Goal: Task Accomplishment & Management: Use online tool/utility

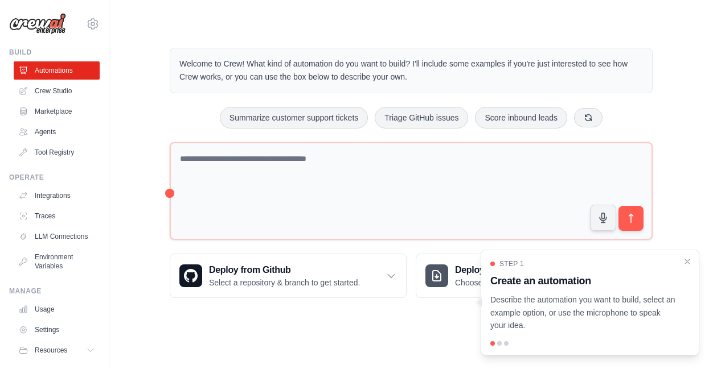
click at [411, 293] on div "Deploy from Github Select a repository & branch to get started. Connect GitHub …" at bounding box center [411, 276] width 483 height 44
click at [580, 327] on p "Describe the automation you want to build, select an example option, or use the…" at bounding box center [583, 313] width 186 height 39
click at [686, 264] on icon "Close walkthrough" at bounding box center [687, 261] width 10 height 10
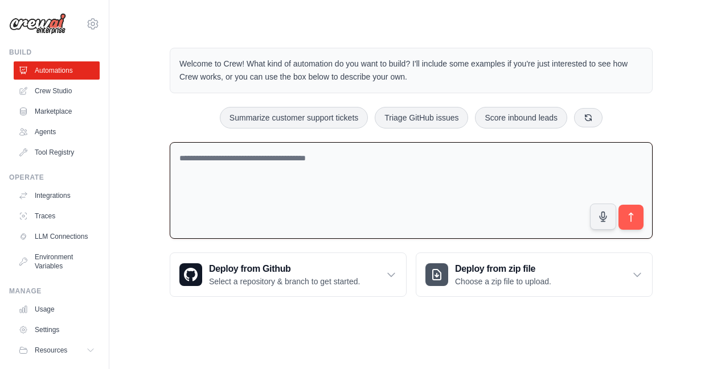
click at [362, 172] on textarea at bounding box center [411, 190] width 483 height 97
paste textarea "**********"
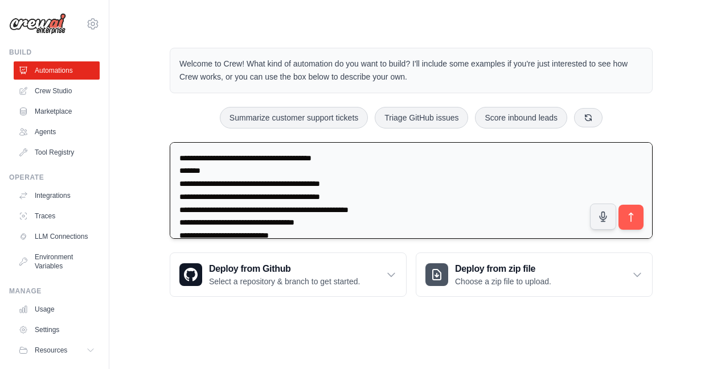
scroll to position [26, 0]
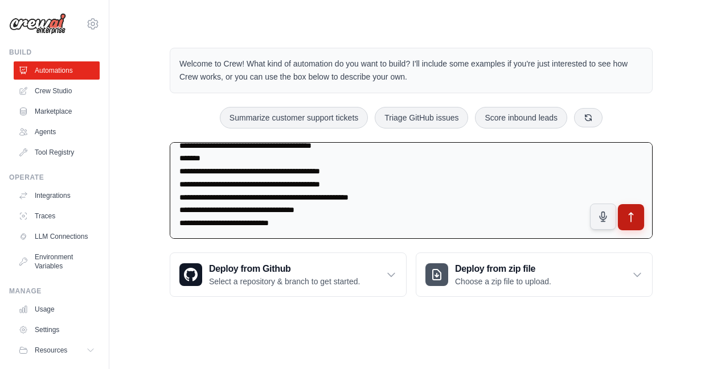
type textarea "**********"
click at [633, 219] on icon "submit" at bounding box center [631, 218] width 12 height 12
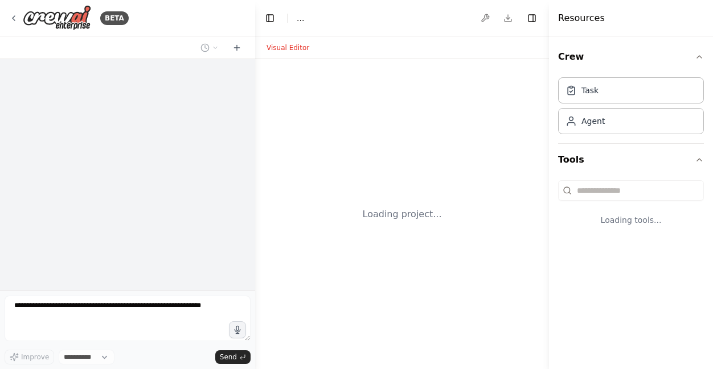
select select "****"
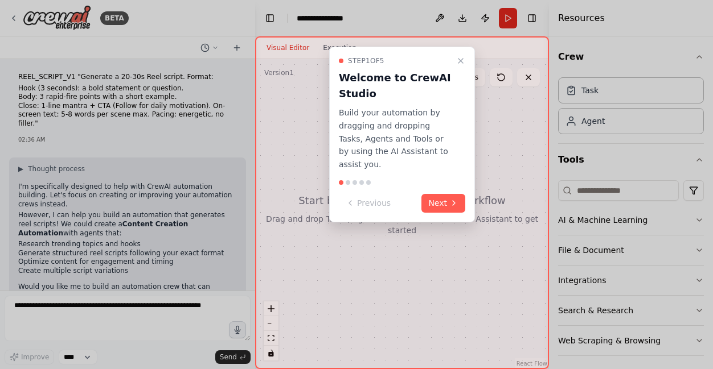
scroll to position [53, 0]
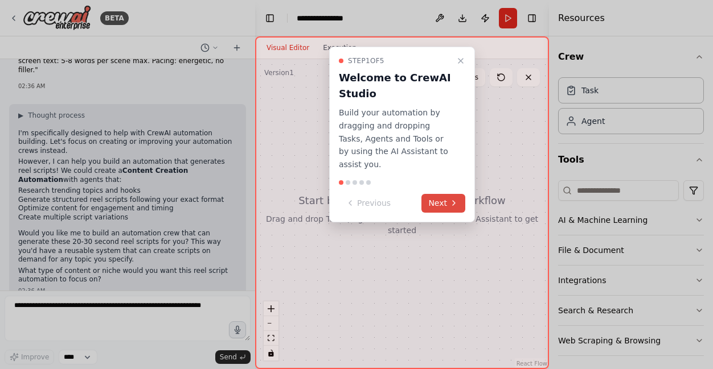
click at [447, 194] on button "Next" at bounding box center [443, 203] width 44 height 19
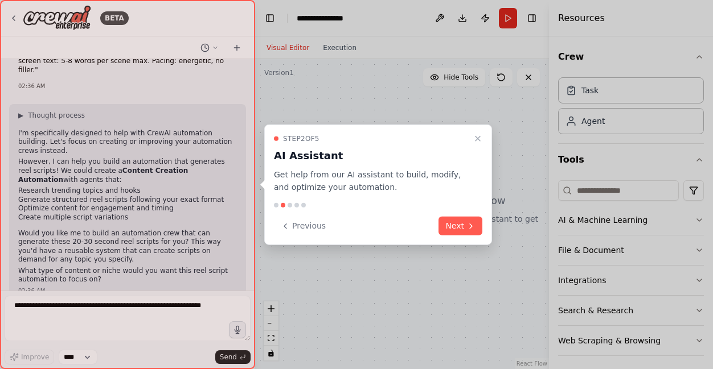
click at [62, 307] on div at bounding box center [127, 184] width 255 height 369
click at [18, 303] on div at bounding box center [127, 184] width 255 height 369
click at [462, 219] on button "Next" at bounding box center [460, 226] width 44 height 19
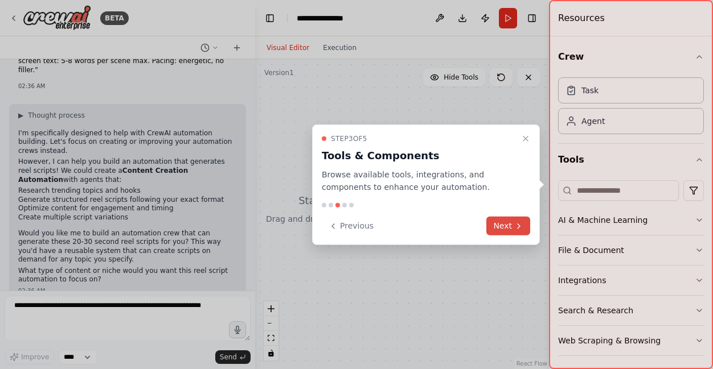
click at [504, 229] on button "Next" at bounding box center [508, 226] width 44 height 19
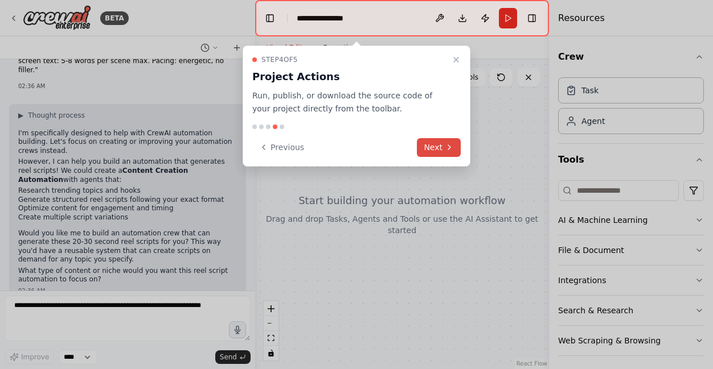
click at [448, 146] on icon at bounding box center [448, 147] width 9 height 9
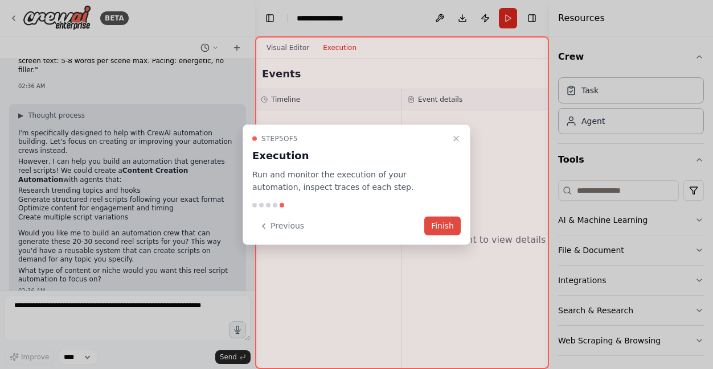
click at [441, 221] on button "Finish" at bounding box center [442, 226] width 36 height 19
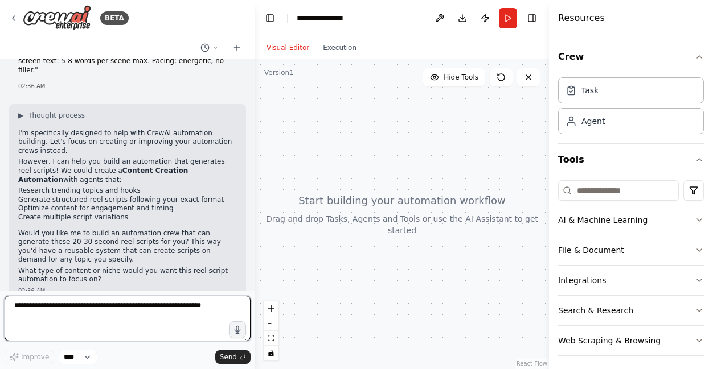
click at [155, 317] on textarea at bounding box center [128, 319] width 246 height 46
type textarea "**********"
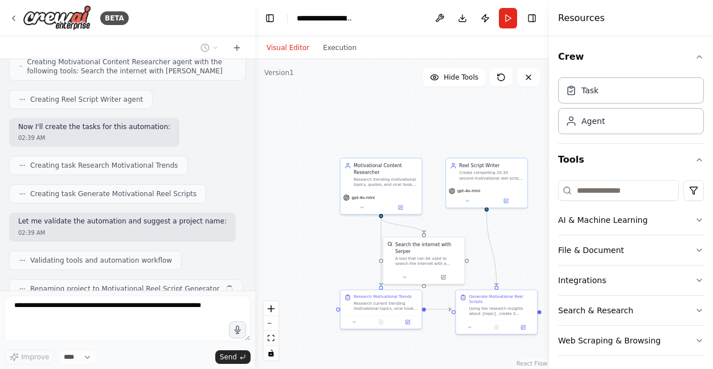
scroll to position [662, 0]
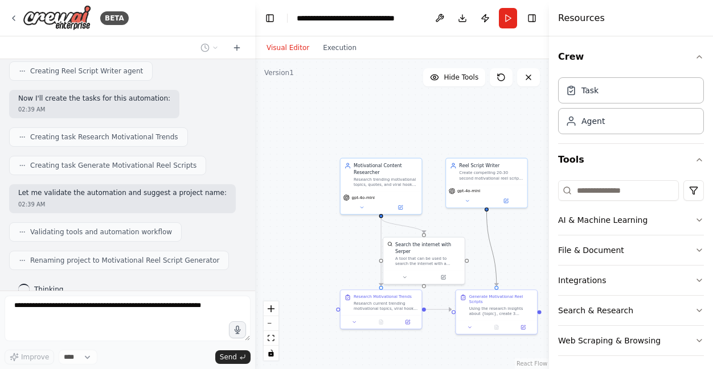
drag, startPoint x: 492, startPoint y: 255, endPoint x: 433, endPoint y: 220, distance: 68.4
click at [433, 220] on div ".deletable-edge-delete-btn { width: 20px; height: 20px; border: 0px solid #ffff…" at bounding box center [402, 214] width 294 height 310
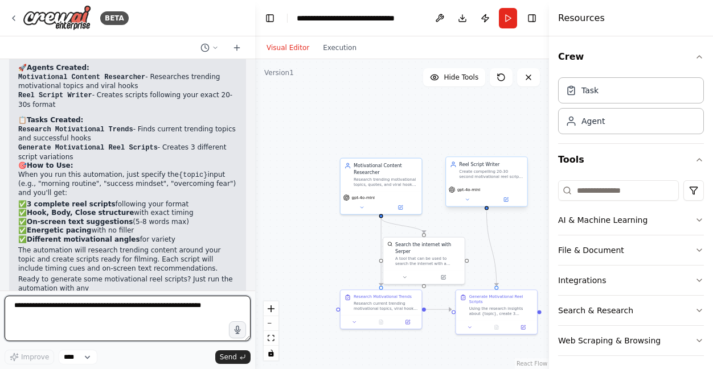
scroll to position [911, 0]
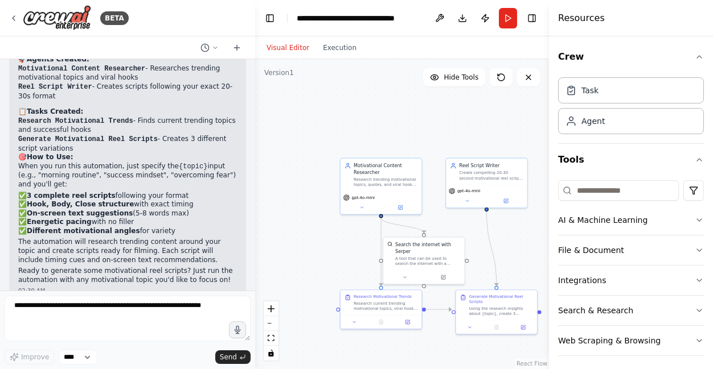
drag, startPoint x: 466, startPoint y: 204, endPoint x: 143, endPoint y: 139, distance: 329.0
click at [143, 153] on h2 "🎯 How to Use:" at bounding box center [127, 157] width 219 height 9
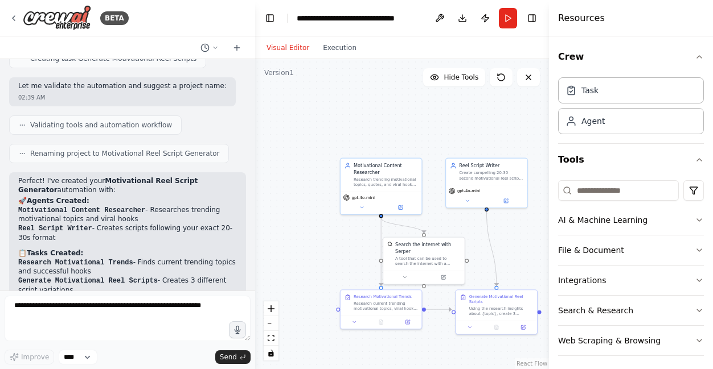
scroll to position [797, 0]
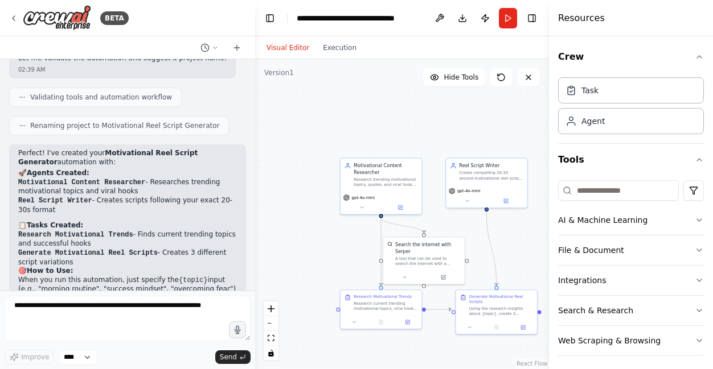
drag, startPoint x: 32, startPoint y: 161, endPoint x: 164, endPoint y: 171, distance: 132.4
click at [164, 178] on li "Motivational Content Researcher - Researches trending motivational topics and v…" at bounding box center [127, 187] width 219 height 18
drag, startPoint x: 164, startPoint y: 171, endPoint x: 149, endPoint y: 194, distance: 27.3
click at [149, 196] on li "Reel Script Writer - Creates scripts following your exact 20-30s format" at bounding box center [127, 205] width 219 height 18
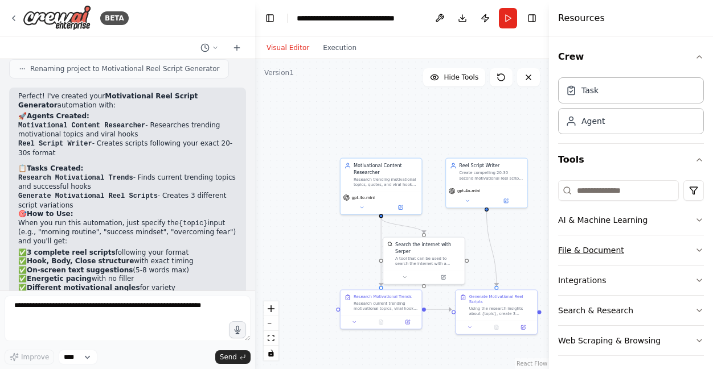
scroll to position [5, 0]
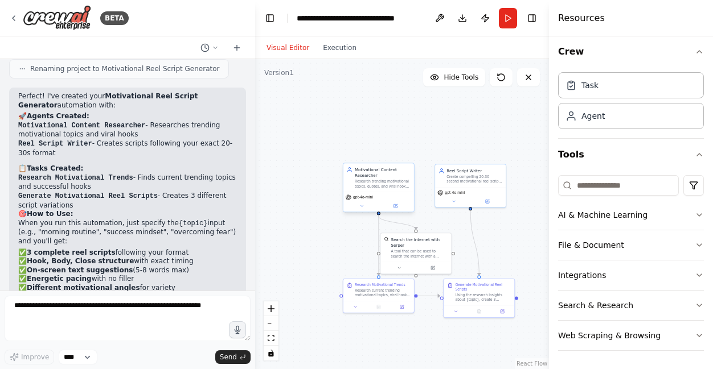
click at [372, 179] on div "Research trending motivational topics, quotes, and viral hooks that resonate wi…" at bounding box center [383, 183] width 56 height 9
click at [361, 202] on div "gpt-4o-mini" at bounding box center [378, 202] width 71 height 20
click at [371, 188] on div "Research trending motivational topics, quotes, and viral hooks that resonate wi…" at bounding box center [383, 183] width 56 height 9
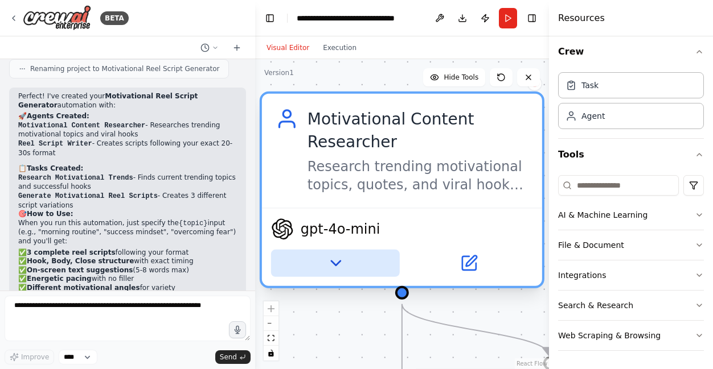
click at [328, 260] on icon at bounding box center [335, 263] width 18 height 18
click at [340, 261] on icon at bounding box center [335, 263] width 18 height 18
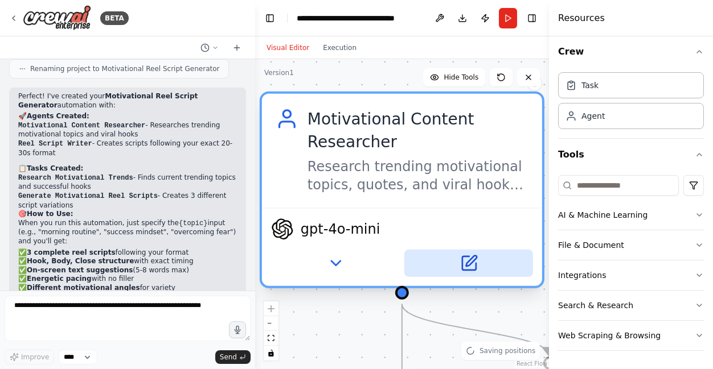
click at [463, 269] on icon at bounding box center [469, 264] width 14 height 14
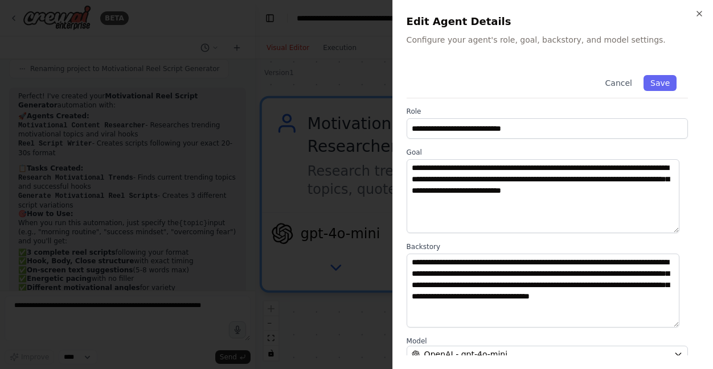
scroll to position [0, 0]
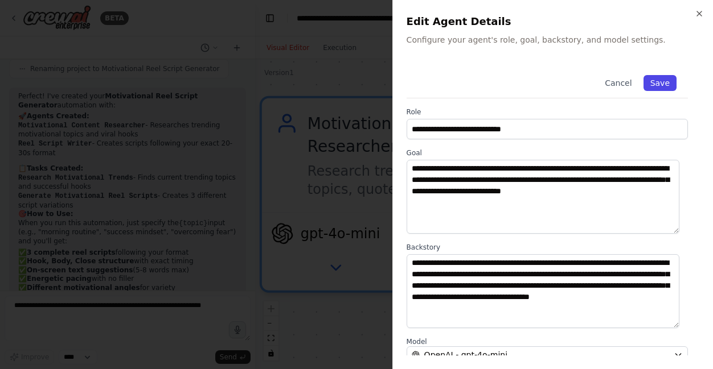
click at [661, 83] on button "Save" at bounding box center [659, 83] width 33 height 16
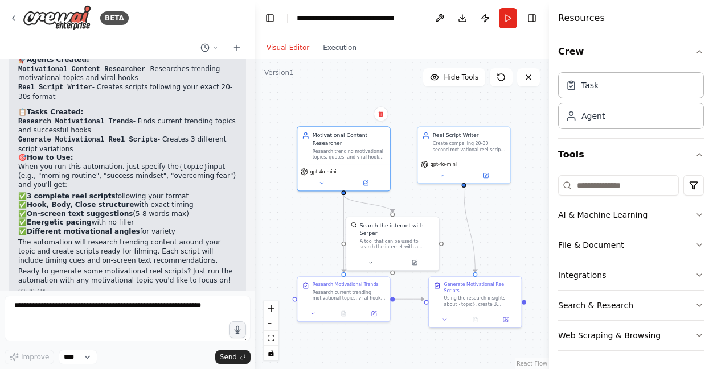
scroll to position [911, 0]
click at [511, 15] on button "Run" at bounding box center [508, 18] width 18 height 20
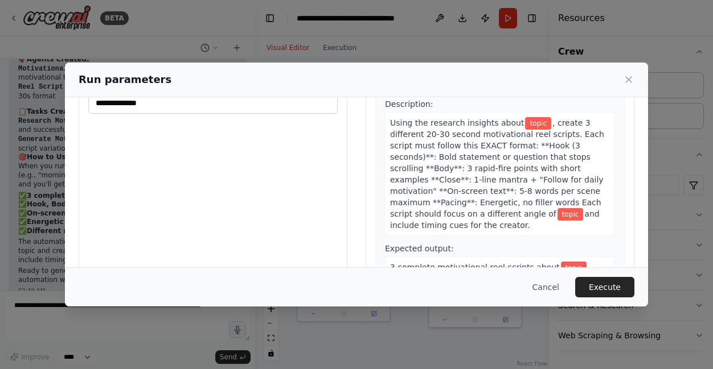
scroll to position [0, 0]
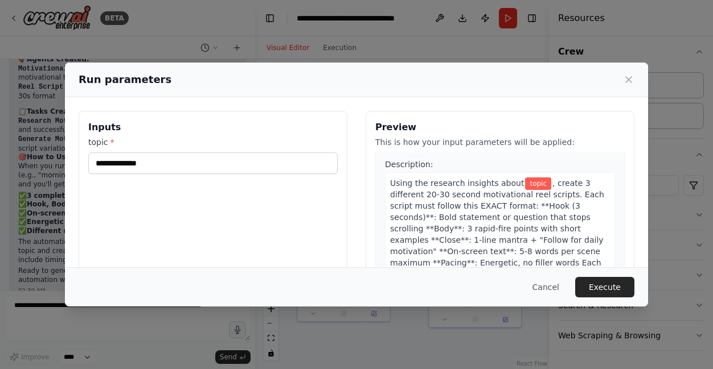
click at [179, 151] on div "topic *" at bounding box center [212, 156] width 249 height 38
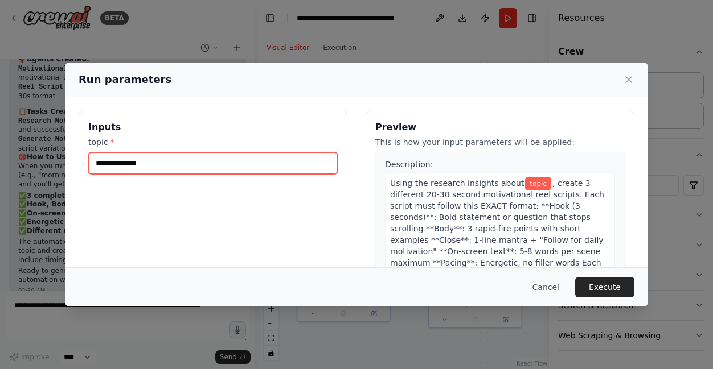
click at [169, 166] on input "topic *" at bounding box center [212, 164] width 249 height 22
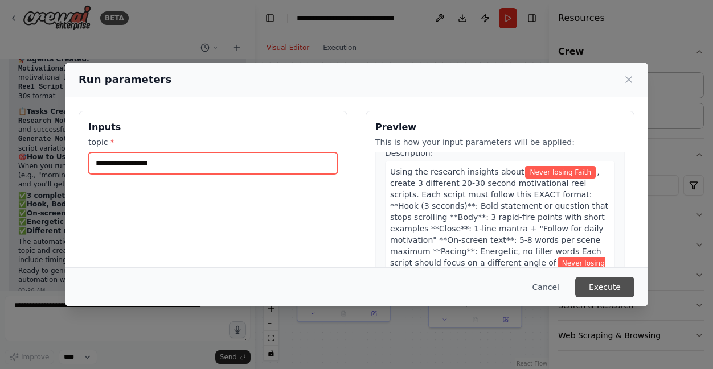
type input "**********"
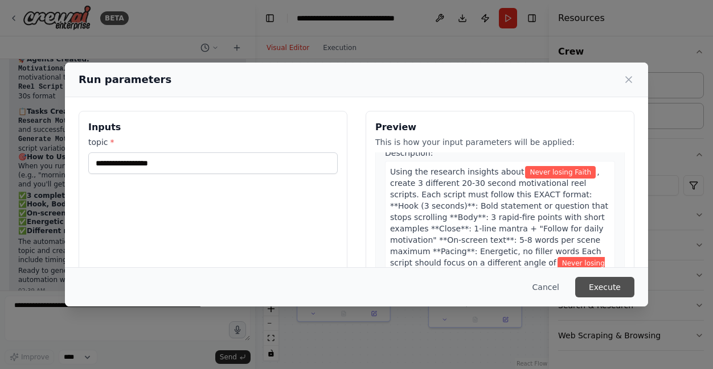
click at [606, 286] on button "Execute" at bounding box center [604, 287] width 59 height 20
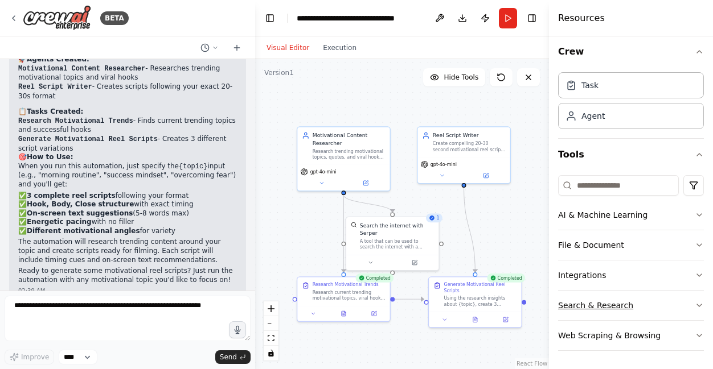
scroll to position [0, 0]
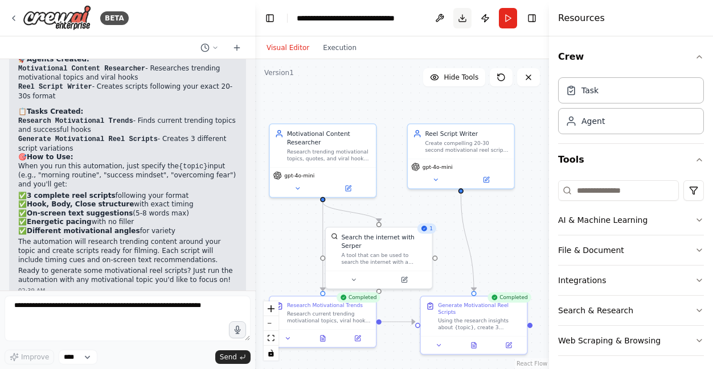
click at [462, 18] on button "Download" at bounding box center [462, 18] width 18 height 20
click at [390, 62] on div ".deletable-edge-delete-btn { width: 20px; height: 20px; border: 0px solid #ffff…" at bounding box center [402, 214] width 294 height 310
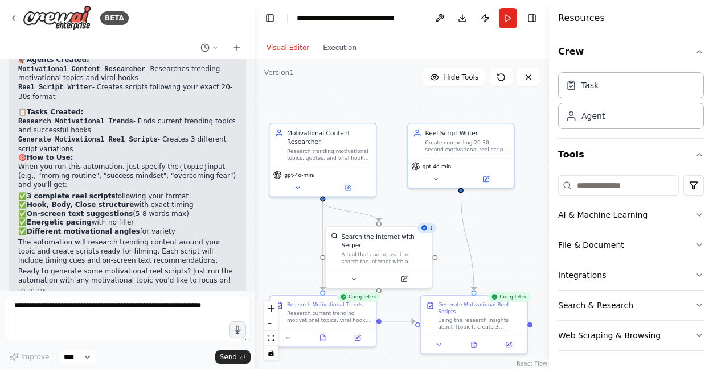
scroll to position [911, 0]
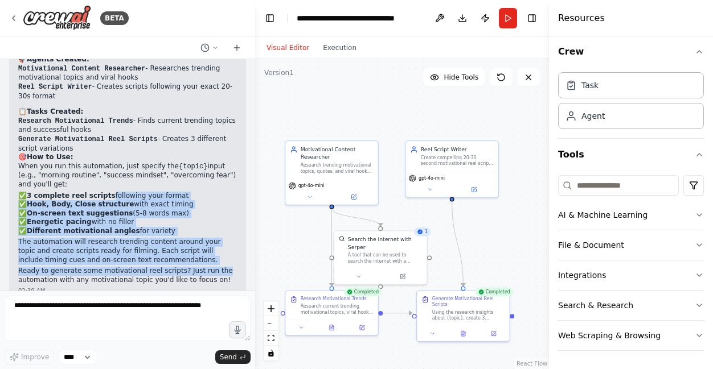
drag, startPoint x: 220, startPoint y: 256, endPoint x: 168, endPoint y: 172, distance: 98.7
click at [168, 172] on div "Perfect! I've created your Motivational Reel Script Generator automation with: …" at bounding box center [127, 159] width 219 height 249
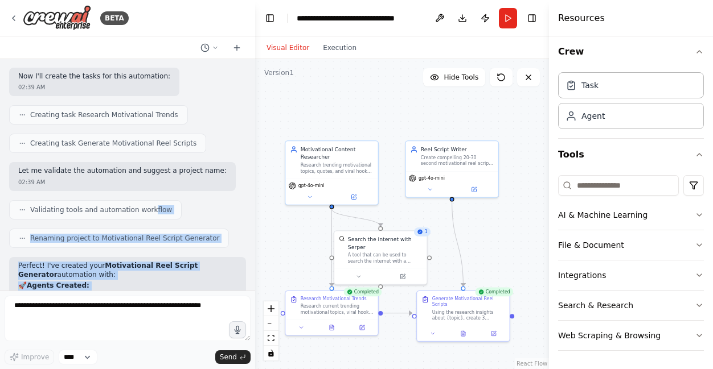
scroll to position [684, 0]
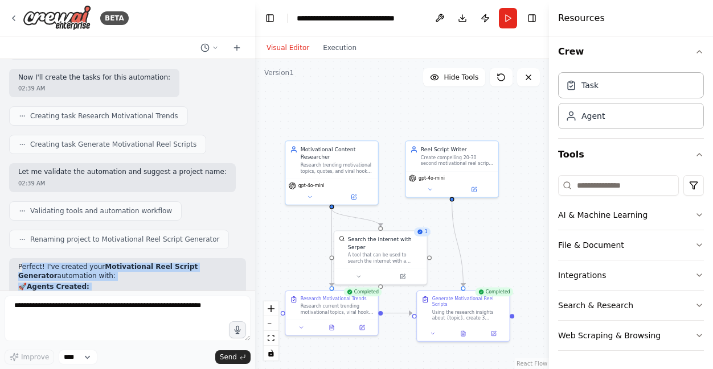
drag, startPoint x: 211, startPoint y: 262, endPoint x: 20, endPoint y: 253, distance: 190.9
copy div "erfect! I've created your Motivational Reel Script Generator automation with: 🚀…"
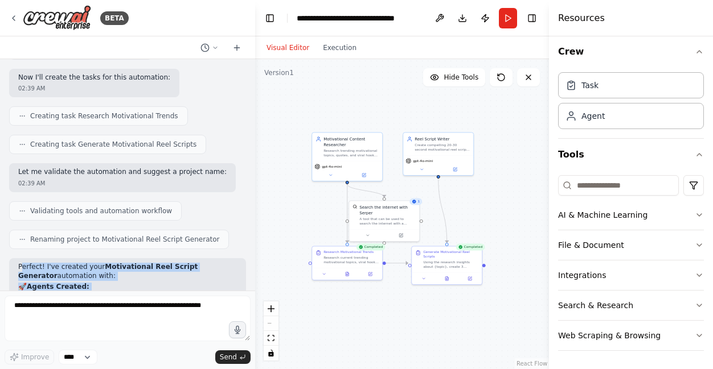
click at [271, 229] on div ".deletable-edge-delete-btn { width: 20px; height: 20px; border: 0px solid #ffff…" at bounding box center [402, 214] width 294 height 310
click at [652, 113] on div "Agent" at bounding box center [631, 115] width 146 height 26
click at [652, 112] on div "Agent" at bounding box center [631, 115] width 146 height 26
click at [694, 217] on icon "button" at bounding box center [698, 215] width 9 height 9
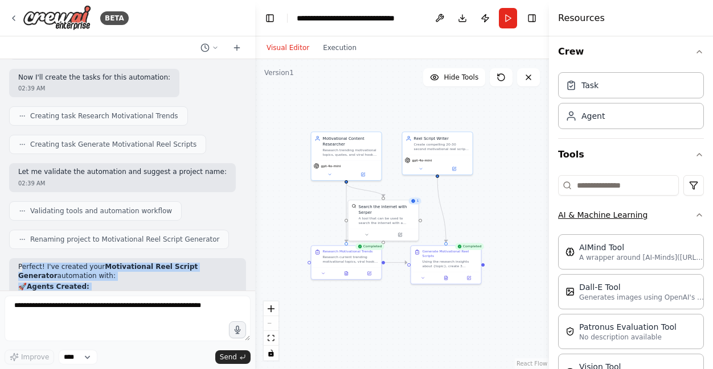
click at [694, 216] on icon "button" at bounding box center [698, 215] width 9 height 9
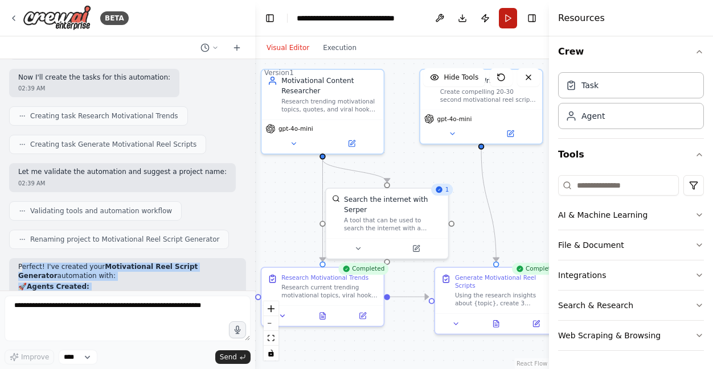
click at [512, 23] on button "Run" at bounding box center [508, 18] width 18 height 20
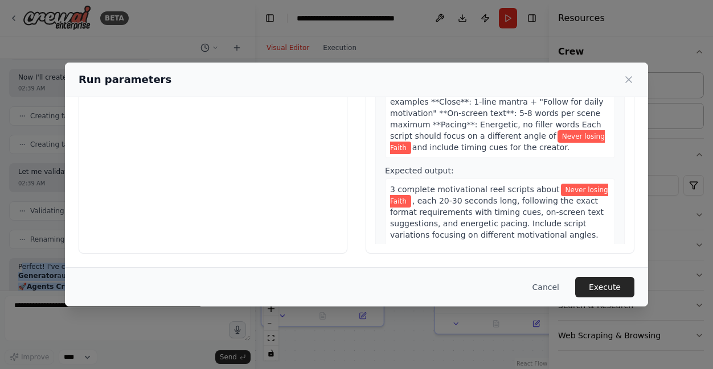
scroll to position [0, 0]
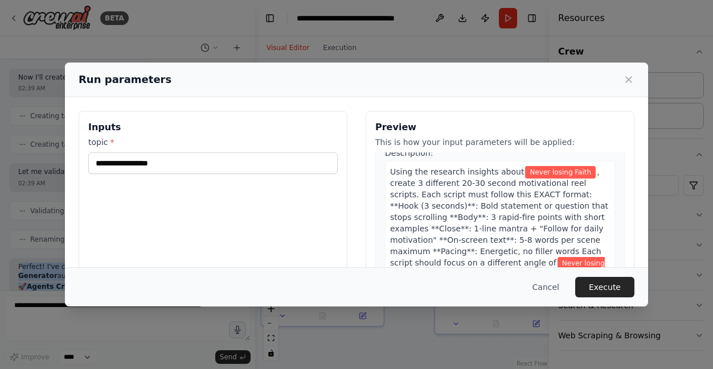
click at [548, 287] on button "Cancel" at bounding box center [545, 287] width 45 height 20
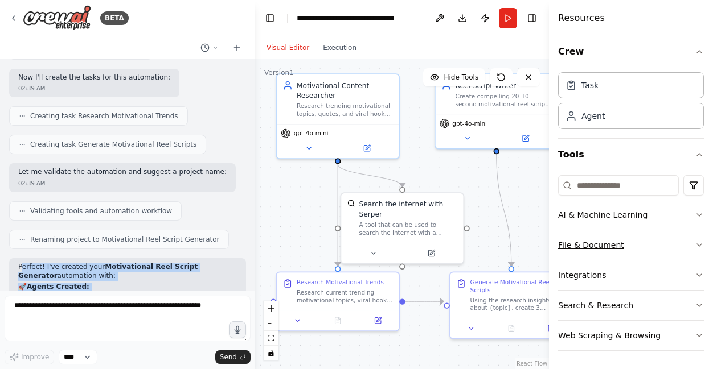
click at [620, 250] on button "File & Document" at bounding box center [631, 246] width 146 height 30
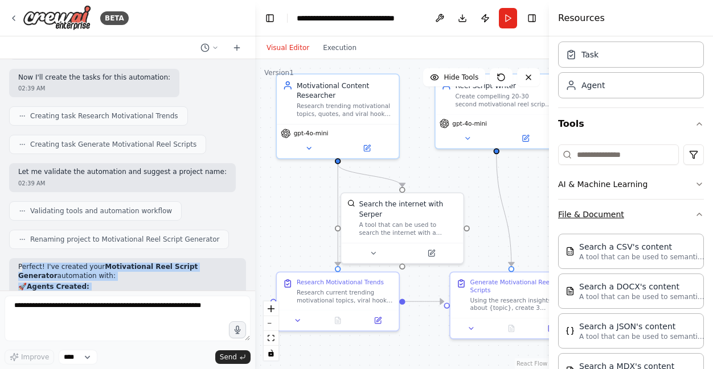
scroll to position [62, 0]
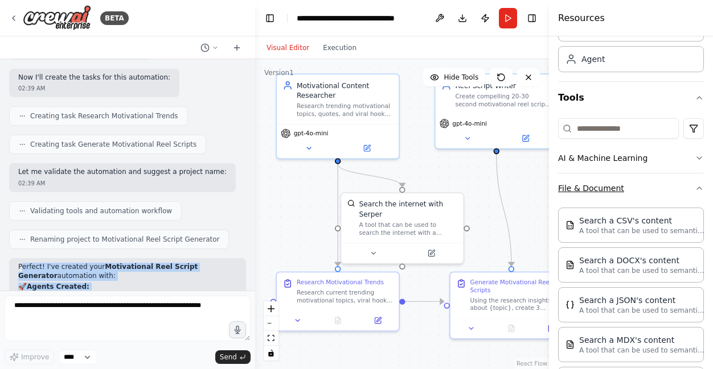
click at [666, 188] on button "File & Document" at bounding box center [631, 189] width 146 height 30
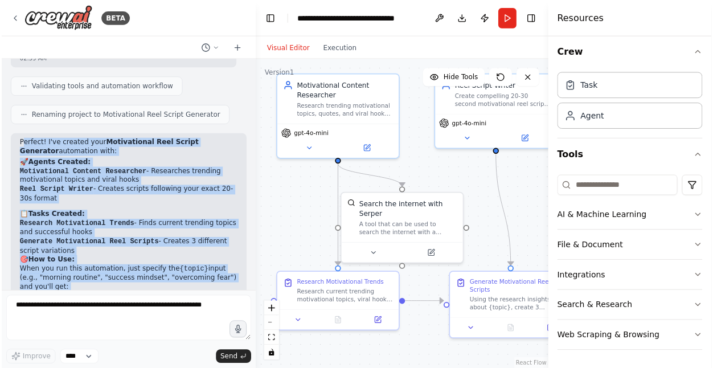
scroll to position [911, 0]
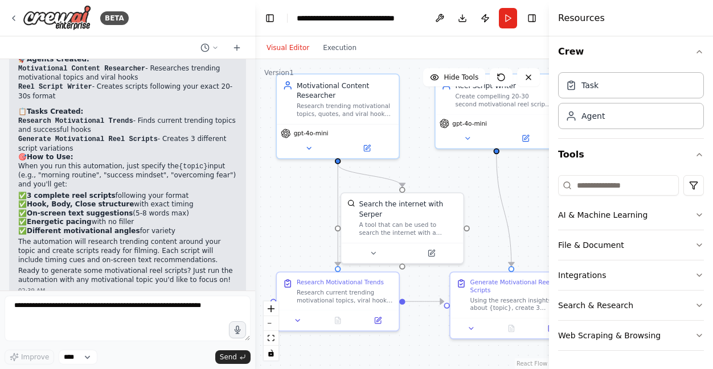
click at [105, 280] on div "Perfect! I've created your Motivational Reel Script Generator automation with: …" at bounding box center [127, 165] width 237 height 269
click at [431, 18] on icon "breadcrumb" at bounding box center [430, 17] width 7 height 7
click at [431, 17] on icon "breadcrumb" at bounding box center [430, 18] width 9 height 9
drag, startPoint x: 295, startPoint y: 14, endPoint x: 397, endPoint y: 28, distance: 103.4
click at [397, 28] on header "**********" at bounding box center [402, 18] width 294 height 36
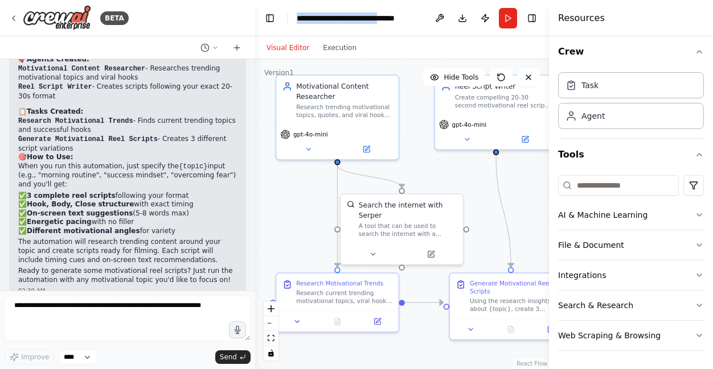
click at [361, 34] on header "**********" at bounding box center [402, 18] width 294 height 36
drag, startPoint x: 298, startPoint y: 15, endPoint x: 416, endPoint y: 18, distance: 118.4
click at [419, 20] on div "**********" at bounding box center [359, 18] width 125 height 11
drag, startPoint x: 319, startPoint y: 12, endPoint x: 285, endPoint y: 157, distance: 148.5
click at [285, 195] on div ".deletable-edge-delete-btn { width: 20px; height: 20px; border: 0px solid #ffff…" at bounding box center [402, 214] width 294 height 310
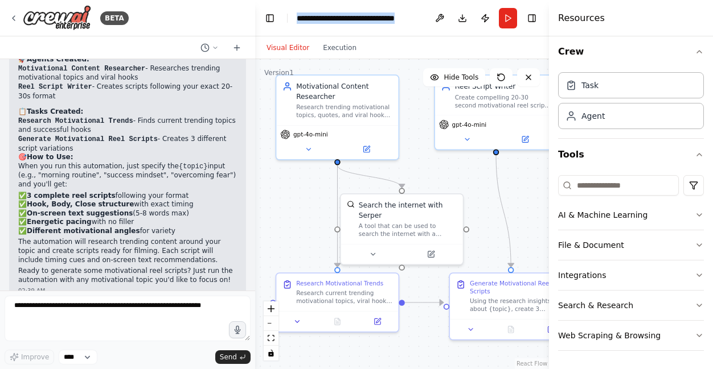
drag, startPoint x: 297, startPoint y: 16, endPoint x: 424, endPoint y: 30, distance: 128.3
click at [424, 30] on header "**********" at bounding box center [402, 18] width 294 height 36
copy header "**********"
click at [509, 18] on button "Run" at bounding box center [508, 18] width 18 height 20
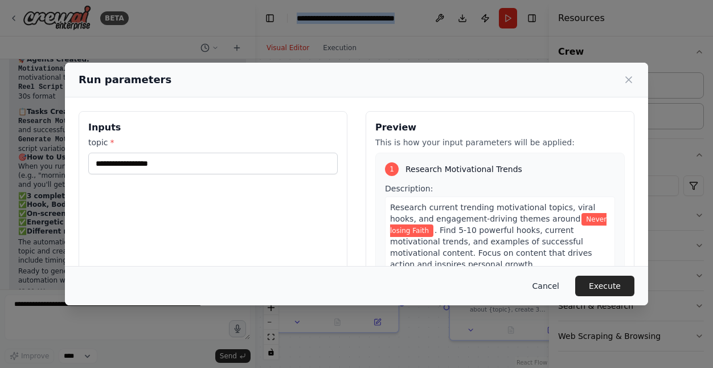
click at [555, 284] on button "Cancel" at bounding box center [545, 285] width 45 height 20
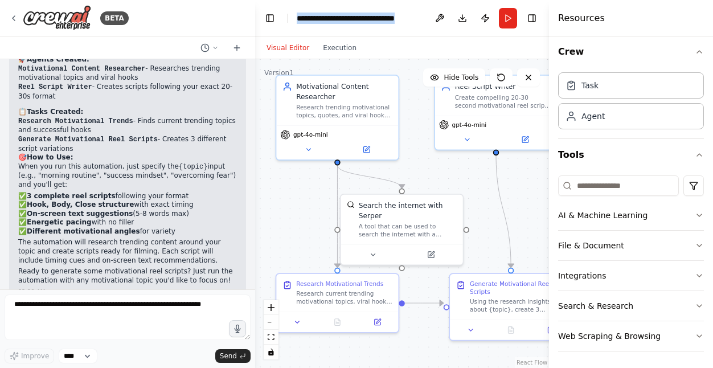
click at [463, 22] on button "Download" at bounding box center [462, 18] width 18 height 20
